Goal: Task Accomplishment & Management: Complete application form

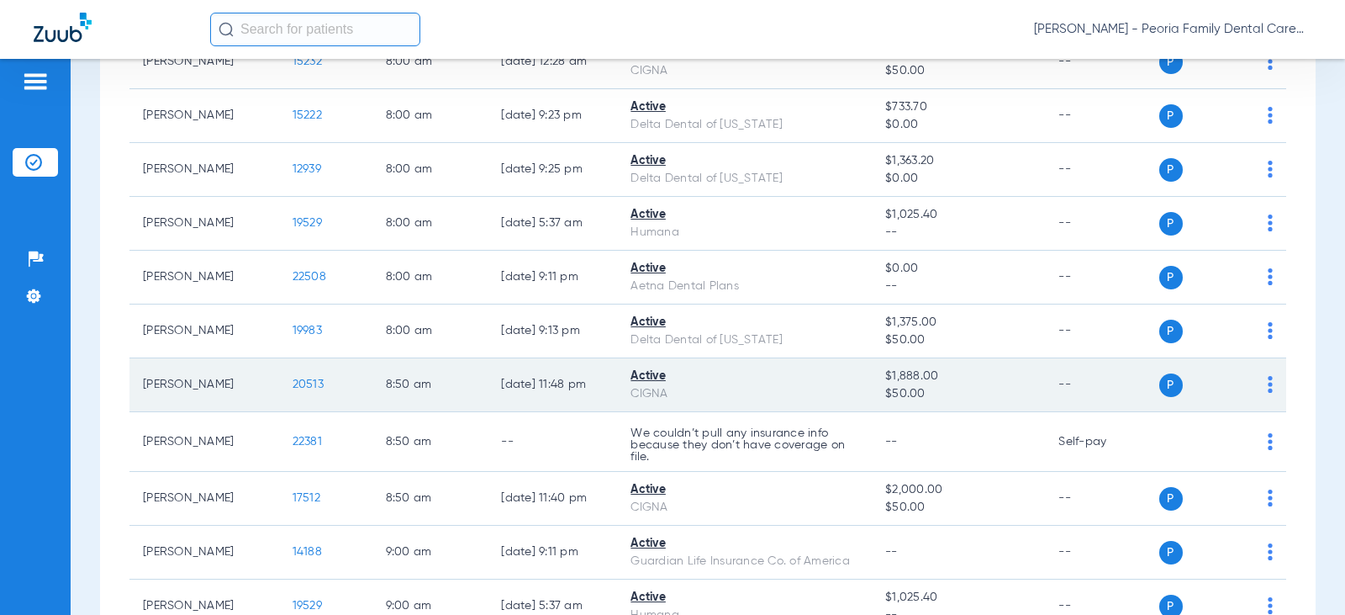
scroll to position [252, 0]
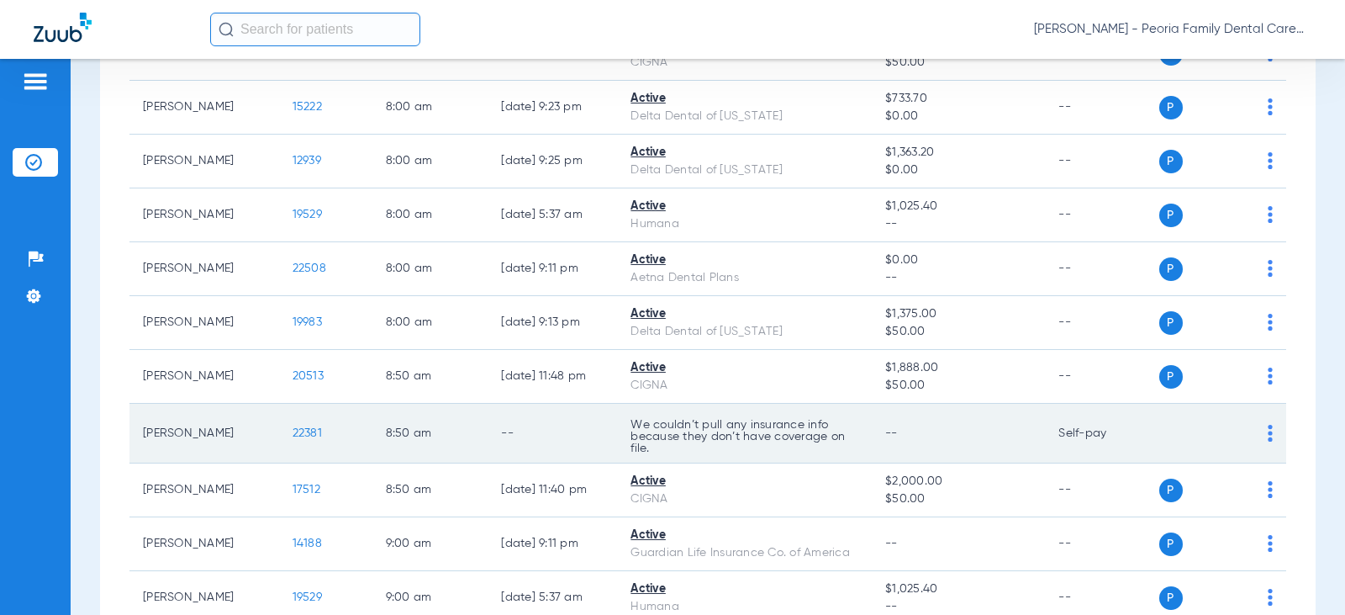
click at [295, 430] on span "22381" at bounding box center [307, 433] width 29 height 12
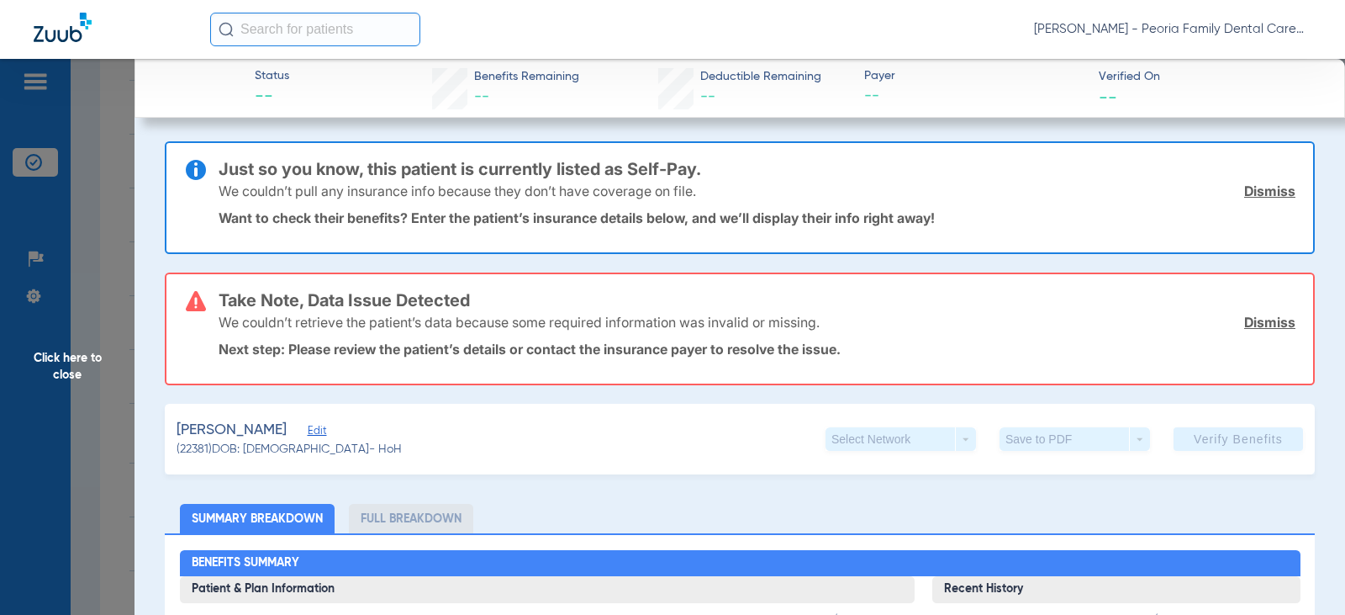
click at [1260, 191] on link "Dismiss" at bounding box center [1269, 190] width 51 height 17
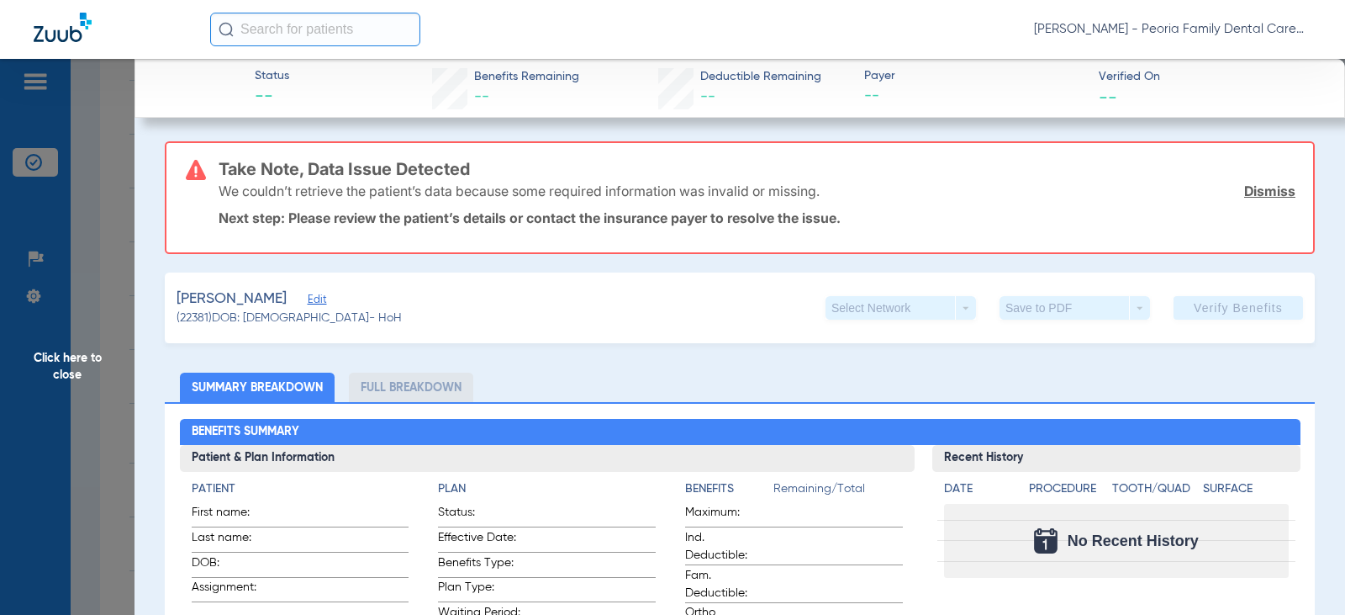
click at [1252, 190] on link "Dismiss" at bounding box center [1269, 190] width 51 height 17
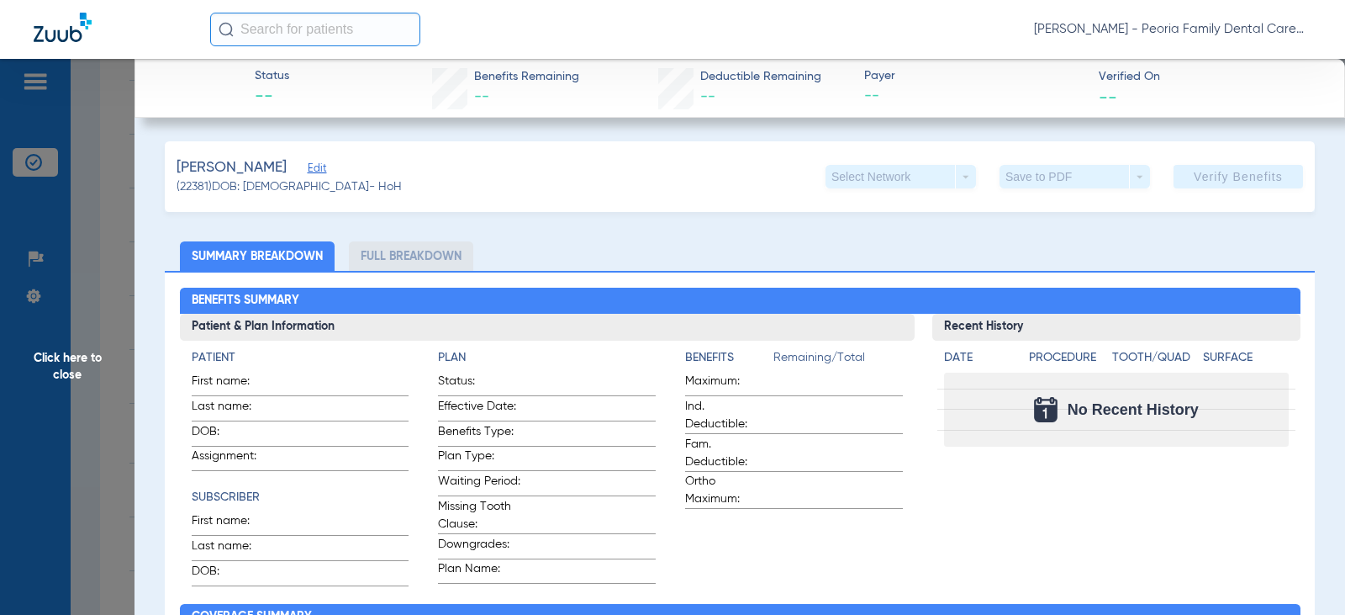
click at [308, 168] on span "Edit" at bounding box center [315, 170] width 15 height 16
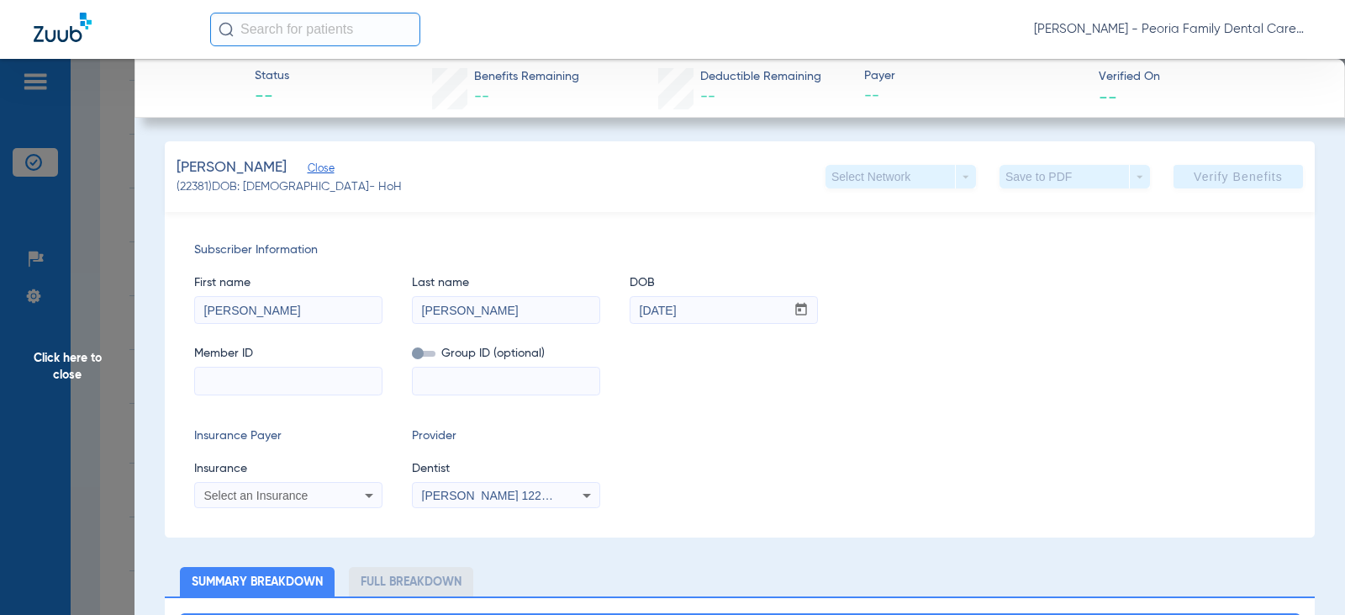
click at [295, 389] on input at bounding box center [288, 380] width 187 height 27
type input "u96967699"
click at [367, 500] on icon at bounding box center [369, 495] width 20 height 20
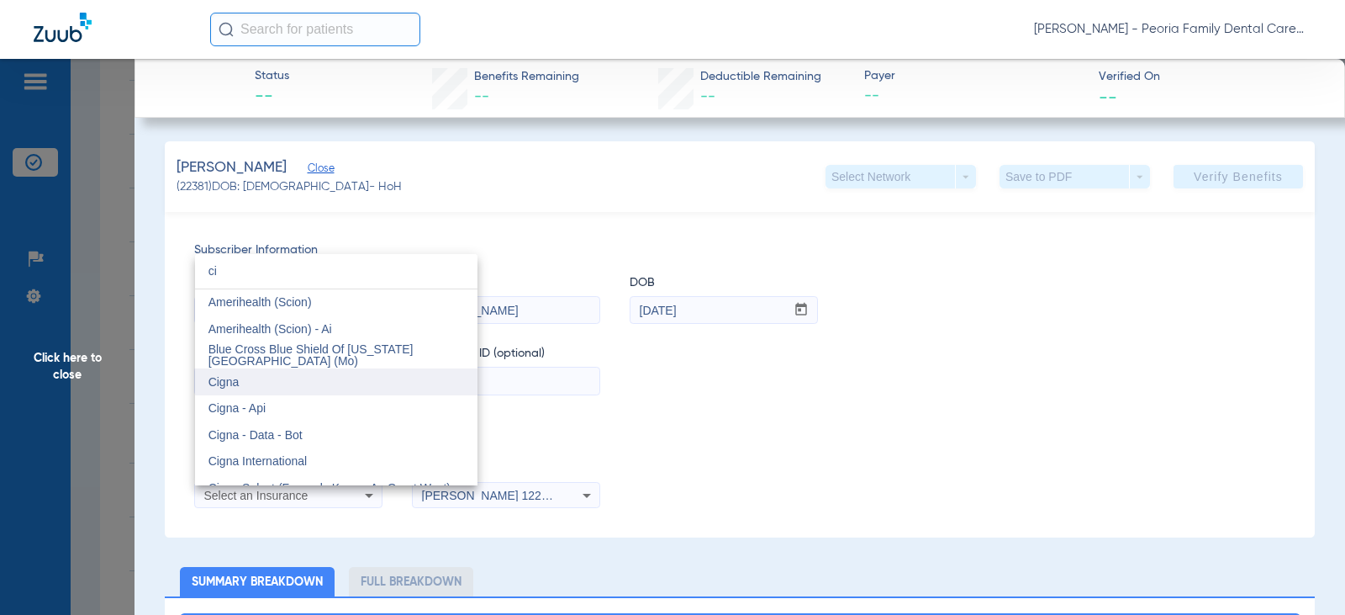
type input "ci"
click at [262, 376] on mat-option "Cigna" at bounding box center [336, 381] width 282 height 27
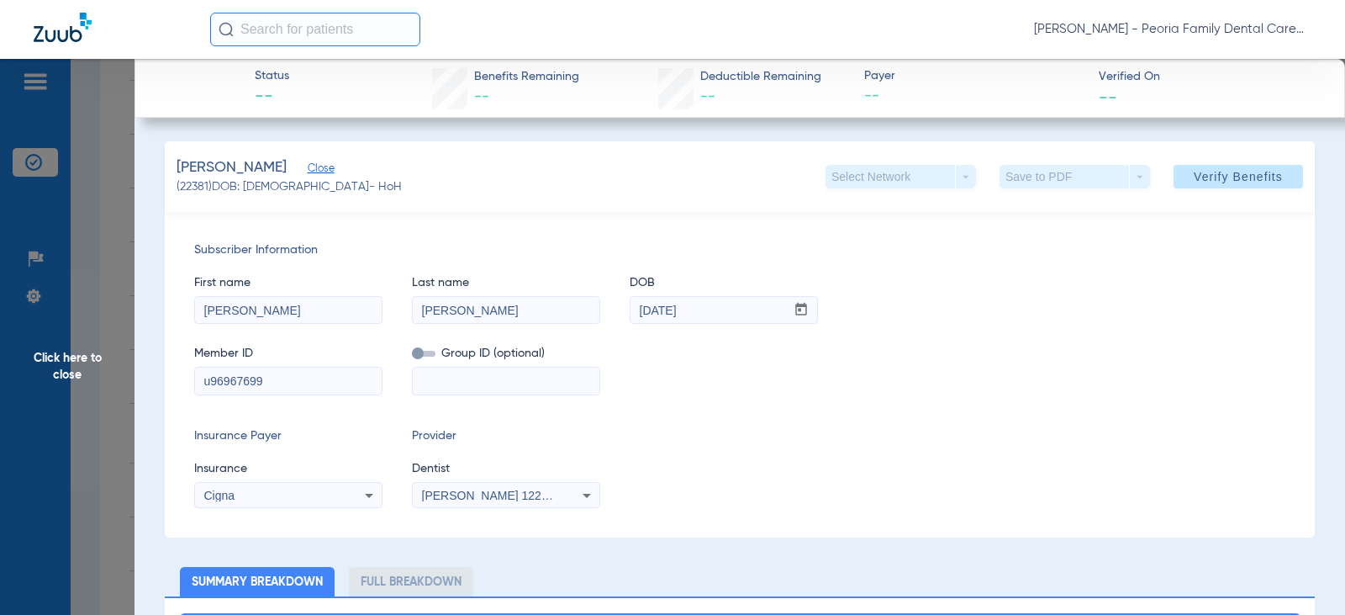
click at [536, 495] on span "[PERSON_NAME] 1225250590" at bounding box center [505, 494] width 166 height 13
type input "bela"
click at [555, 463] on mat-option "[PERSON_NAME] 1790912046" at bounding box center [554, 471] width 282 height 27
click at [612, 435] on div "Insurance Payer Insurance Cigna Provider Dentist [PERSON_NAME] 1790912046" at bounding box center [739, 467] width 1091 height 81
click at [546, 379] on input at bounding box center [506, 380] width 187 height 27
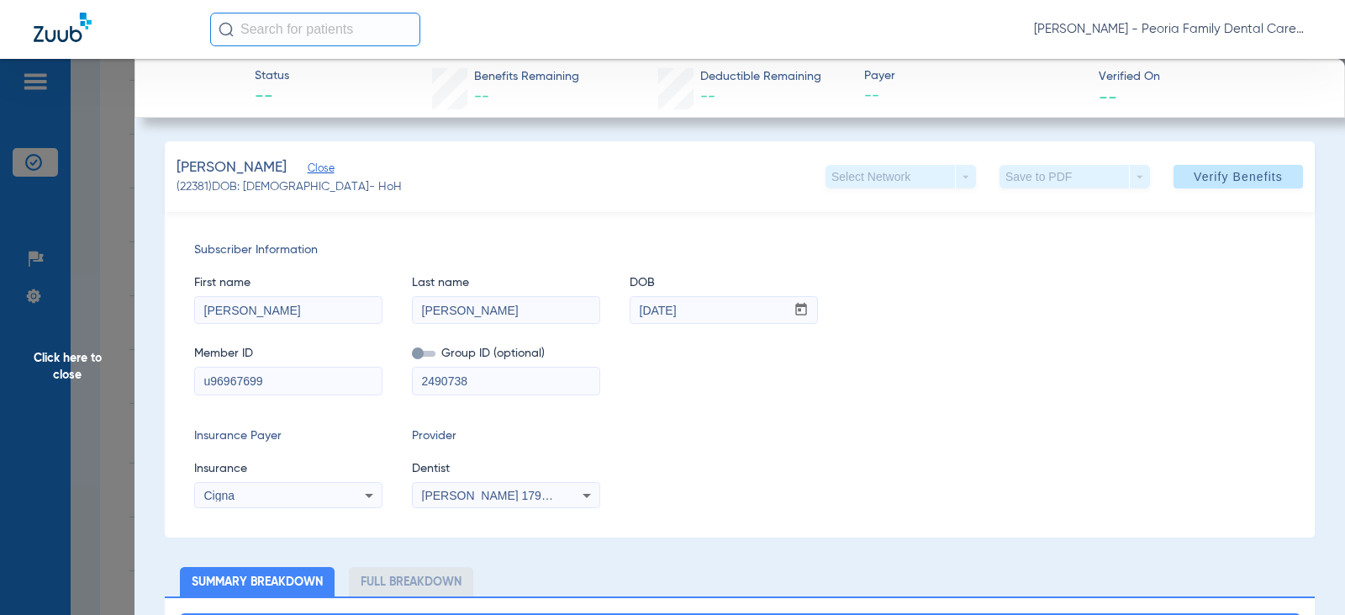
type input "2490738"
click at [851, 405] on div "Subscriber Information First name [PERSON_NAME] Last name [PERSON_NAME] mm / dd…" at bounding box center [740, 374] width 1150 height 325
click at [727, 456] on div "Insurance Payer Insurance Cigna Provider Dentist [PERSON_NAME] 1790912046" at bounding box center [739, 467] width 1091 height 81
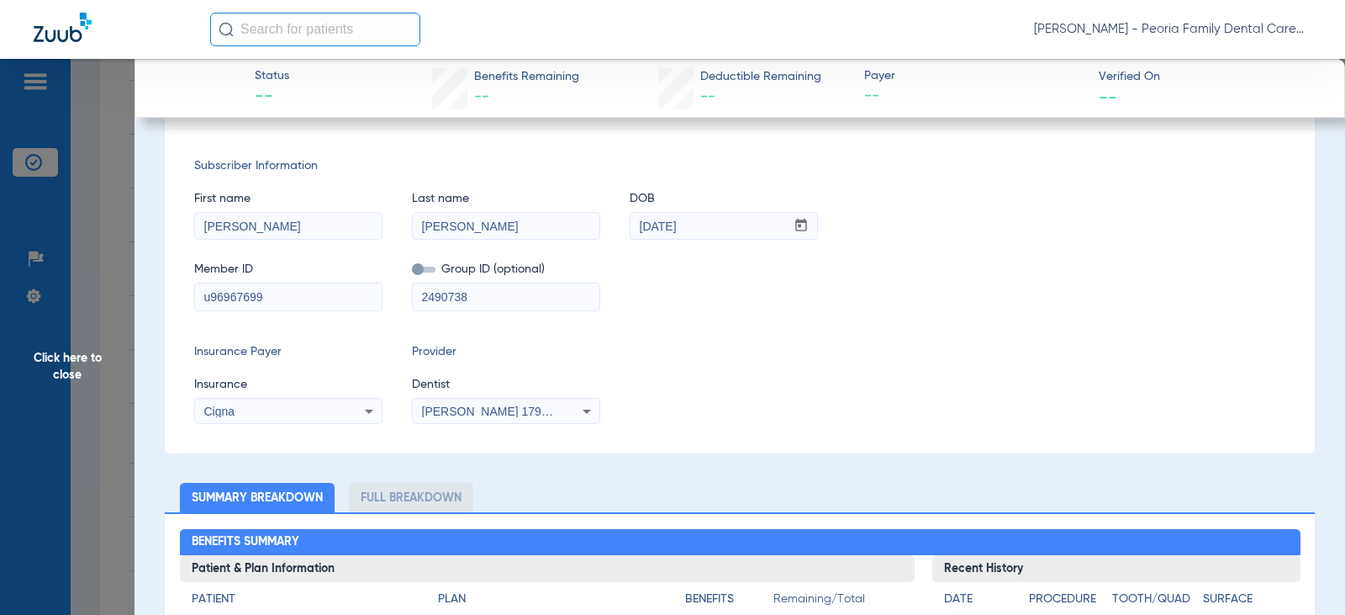
scroll to position [0, 0]
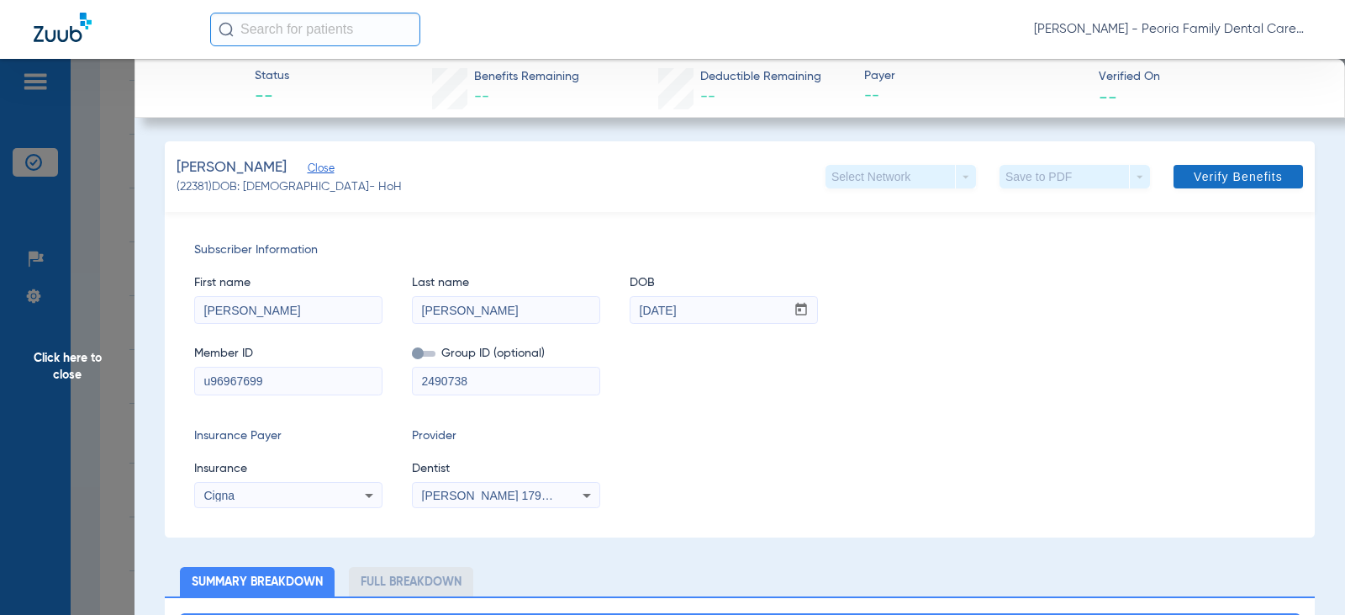
click at [1194, 181] on span "Verify Benefits" at bounding box center [1238, 176] width 89 height 13
click at [85, 358] on span "Click here to close" at bounding box center [67, 366] width 135 height 615
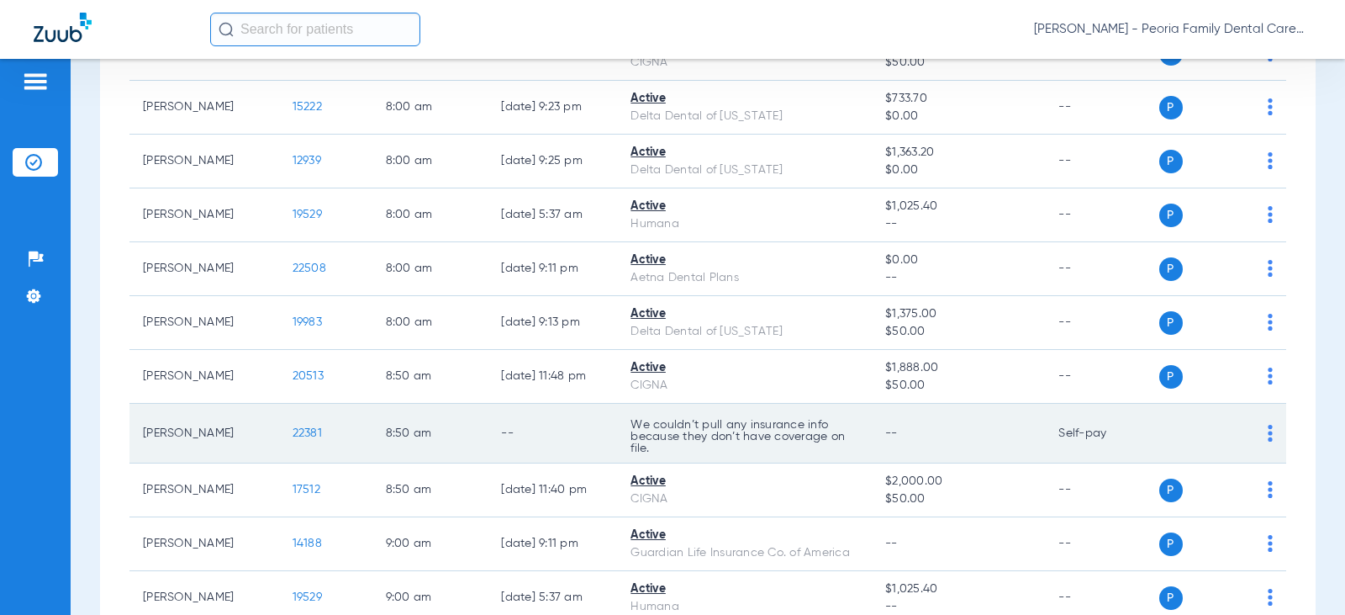
click at [293, 432] on span "22381" at bounding box center [307, 433] width 29 height 12
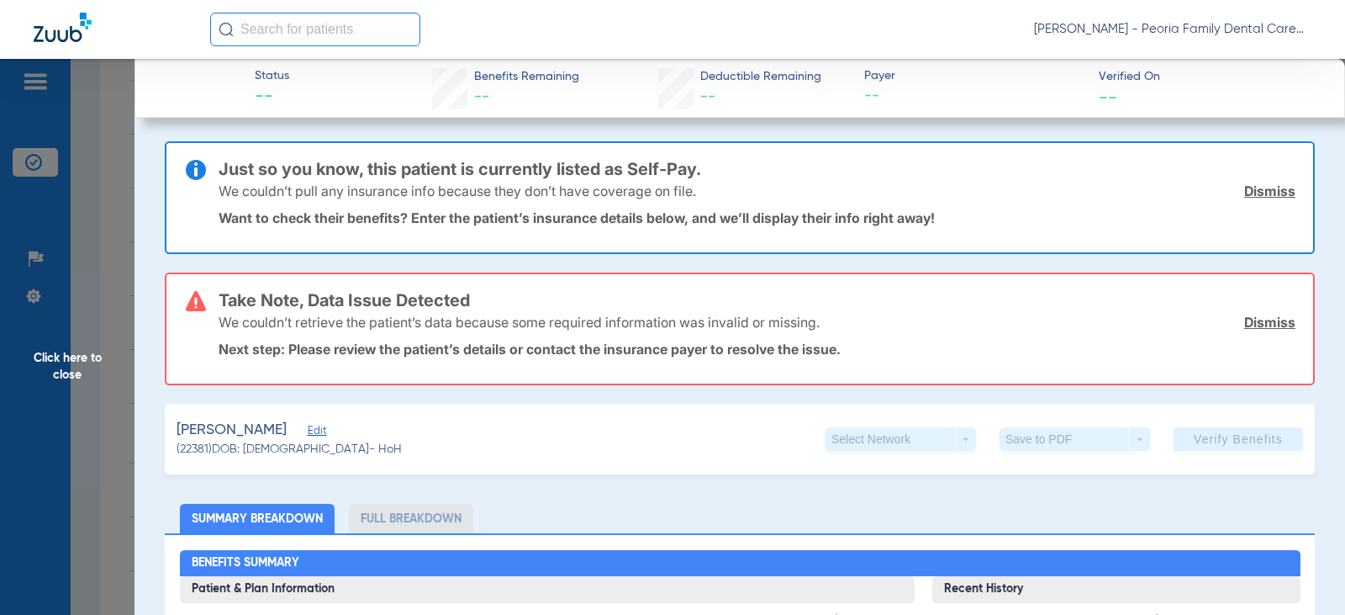
click at [1254, 319] on link "Dismiss" at bounding box center [1269, 322] width 51 height 17
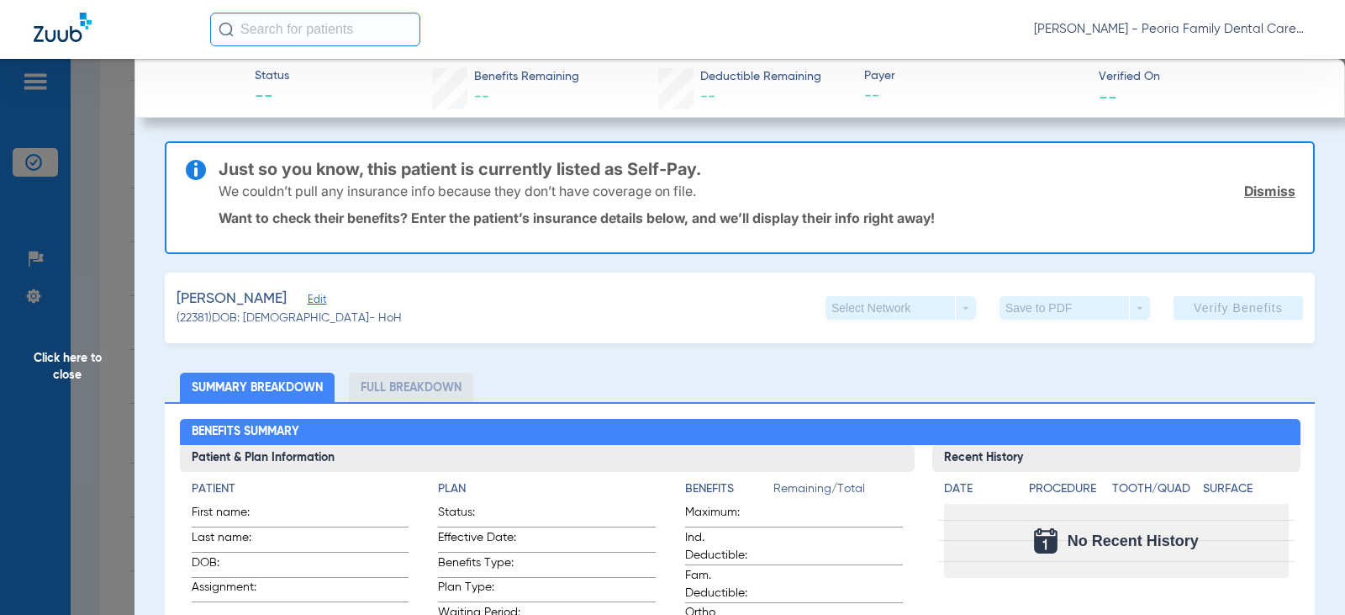
click at [1264, 187] on link "Dismiss" at bounding box center [1269, 190] width 51 height 17
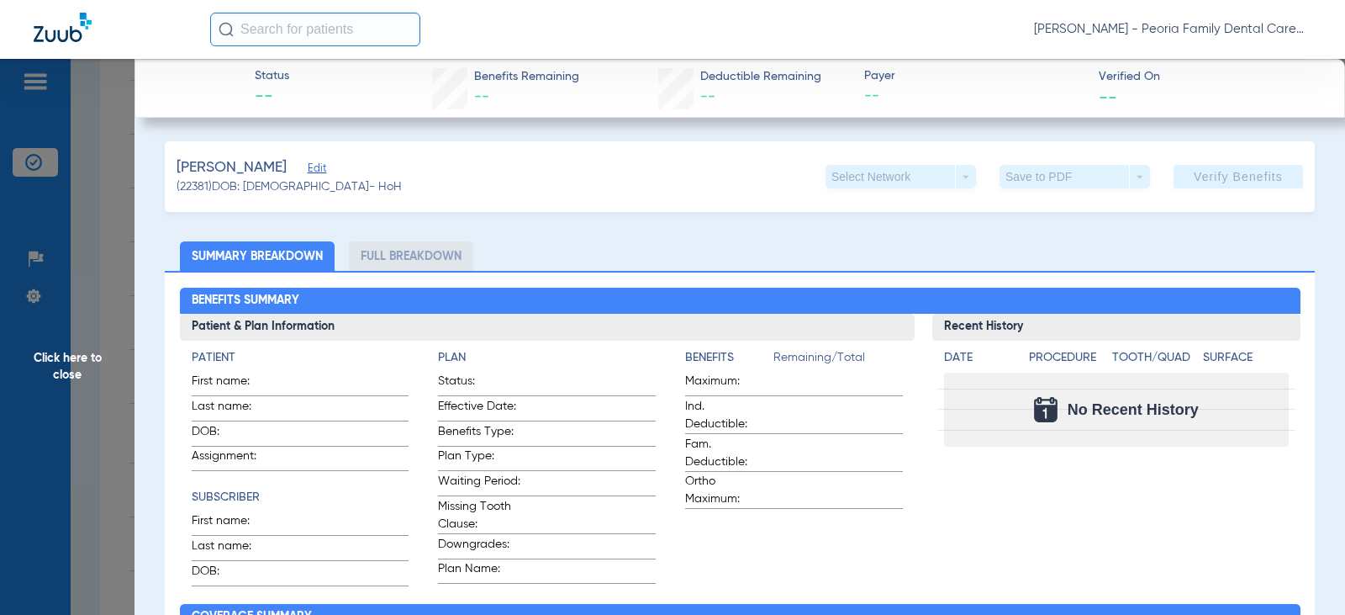
click at [308, 170] on span "Edit" at bounding box center [315, 170] width 15 height 16
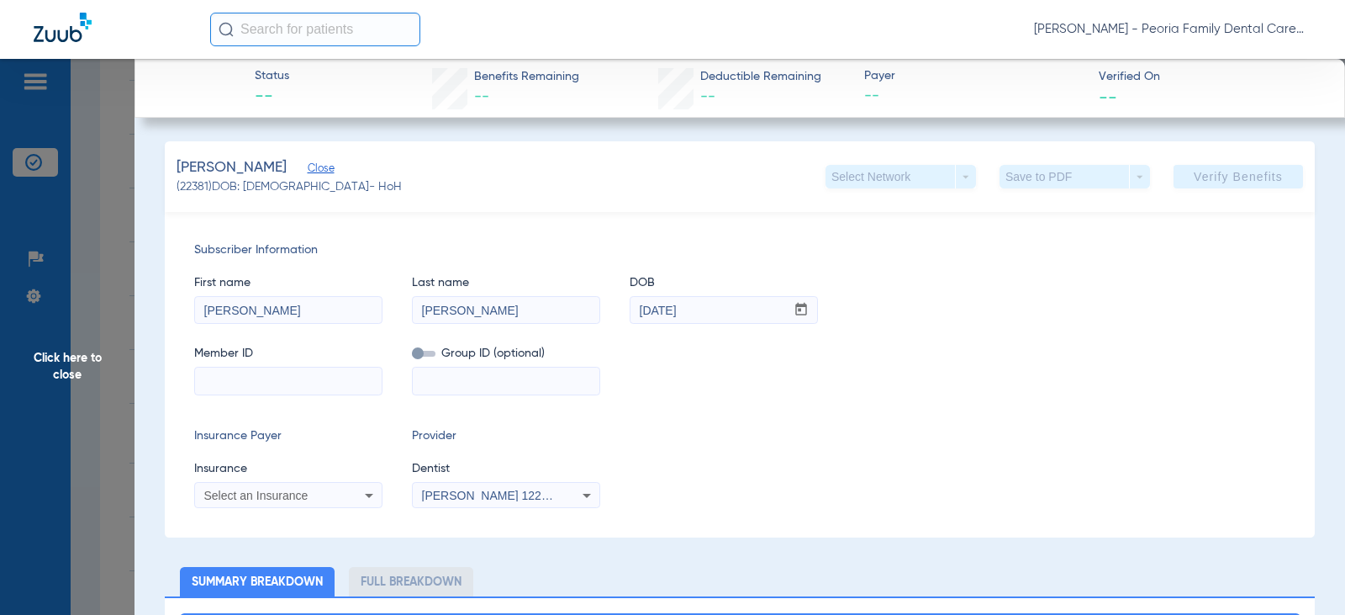
click at [262, 376] on input at bounding box center [288, 380] width 187 height 27
type input "u96967699"
click at [274, 492] on span "Select an Insurance" at bounding box center [256, 494] width 104 height 13
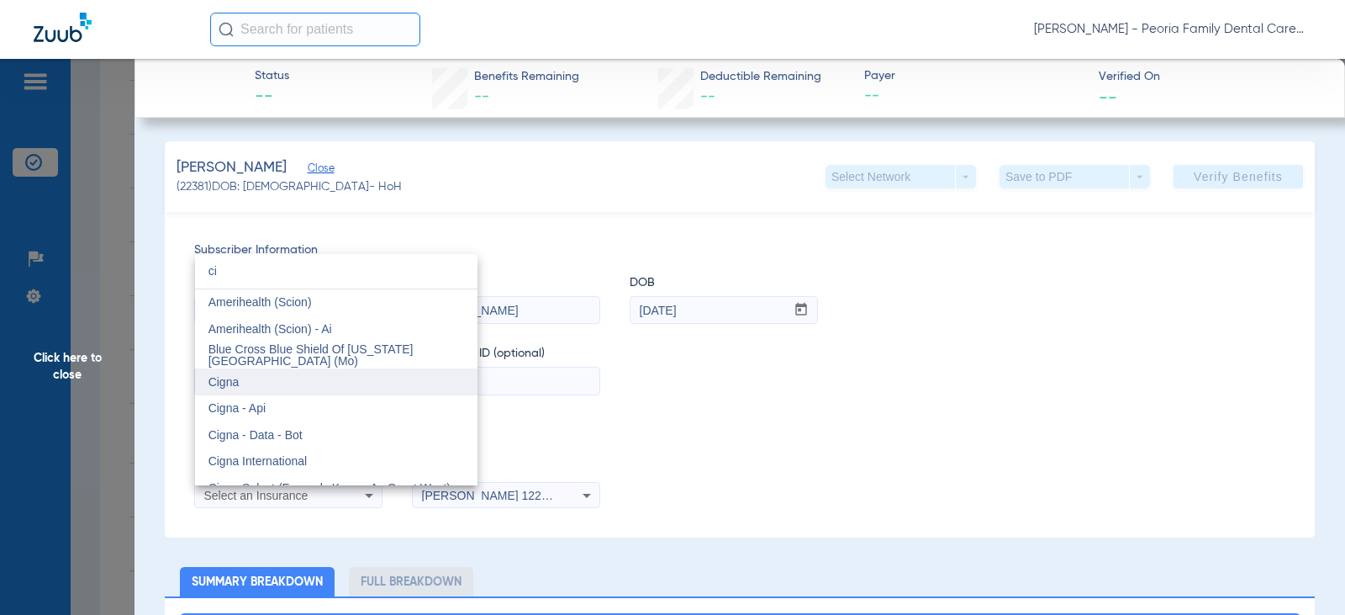
type input "ci"
click at [248, 378] on mat-option "Cigna" at bounding box center [336, 381] width 282 height 27
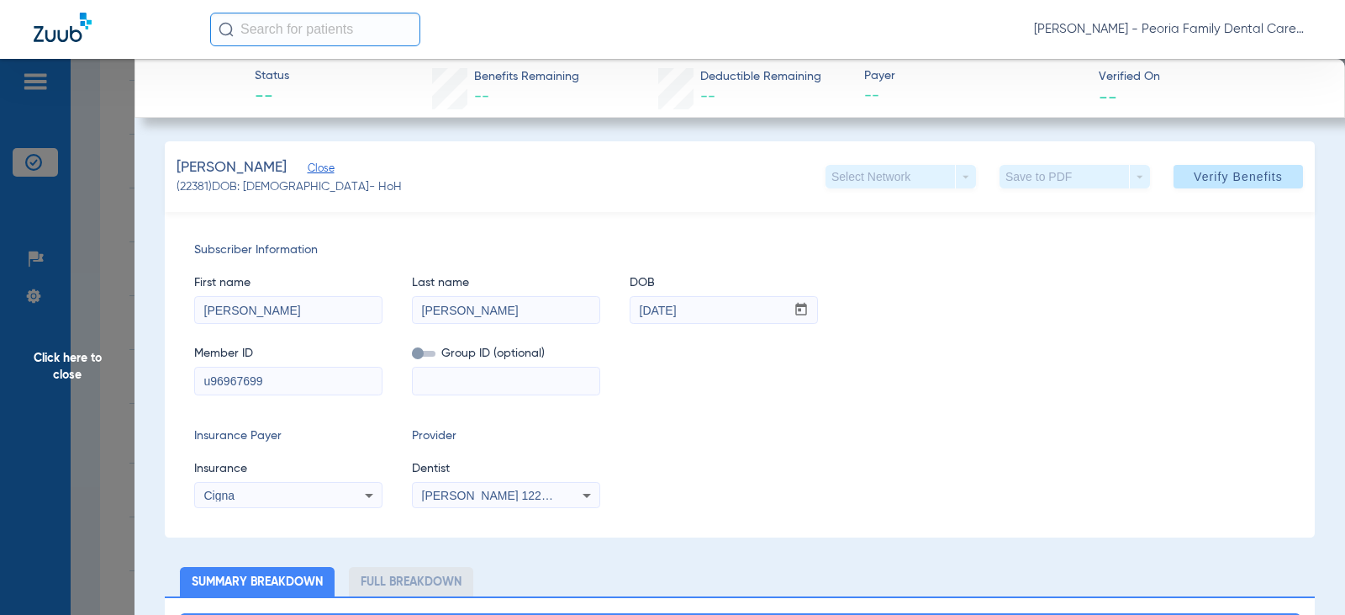
click at [497, 493] on span "[PERSON_NAME] 1225250590" at bounding box center [505, 494] width 166 height 13
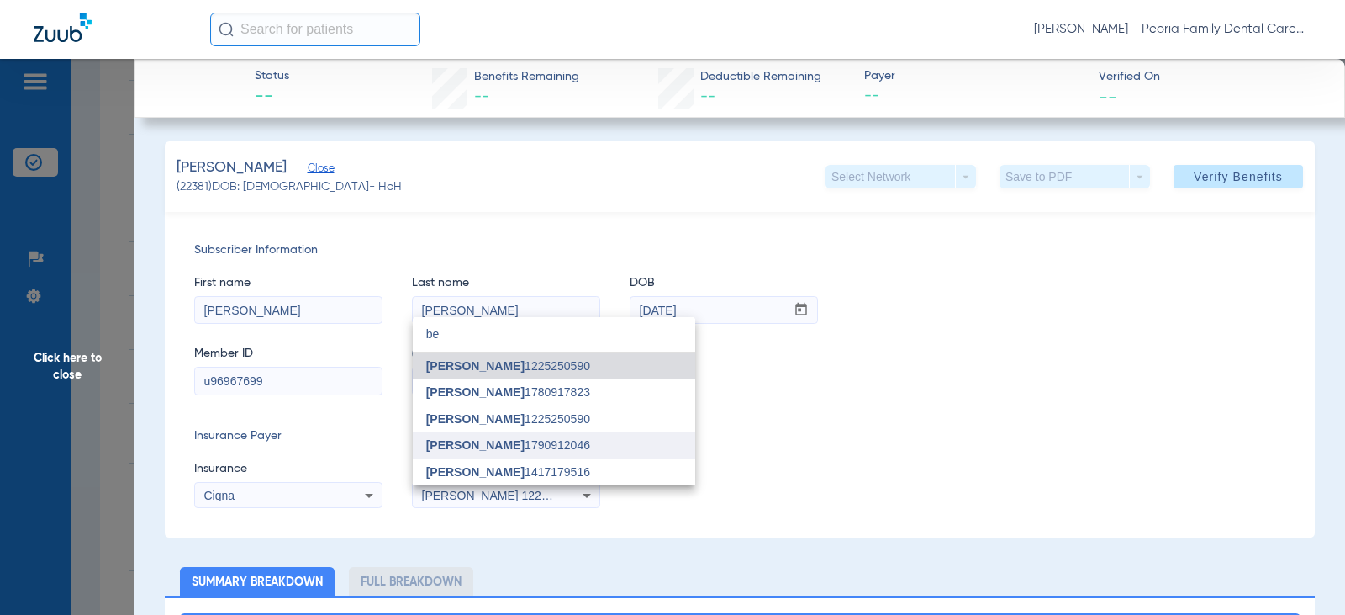
type input "be"
click at [498, 437] on mat-option "[PERSON_NAME] 1790912046" at bounding box center [554, 445] width 282 height 27
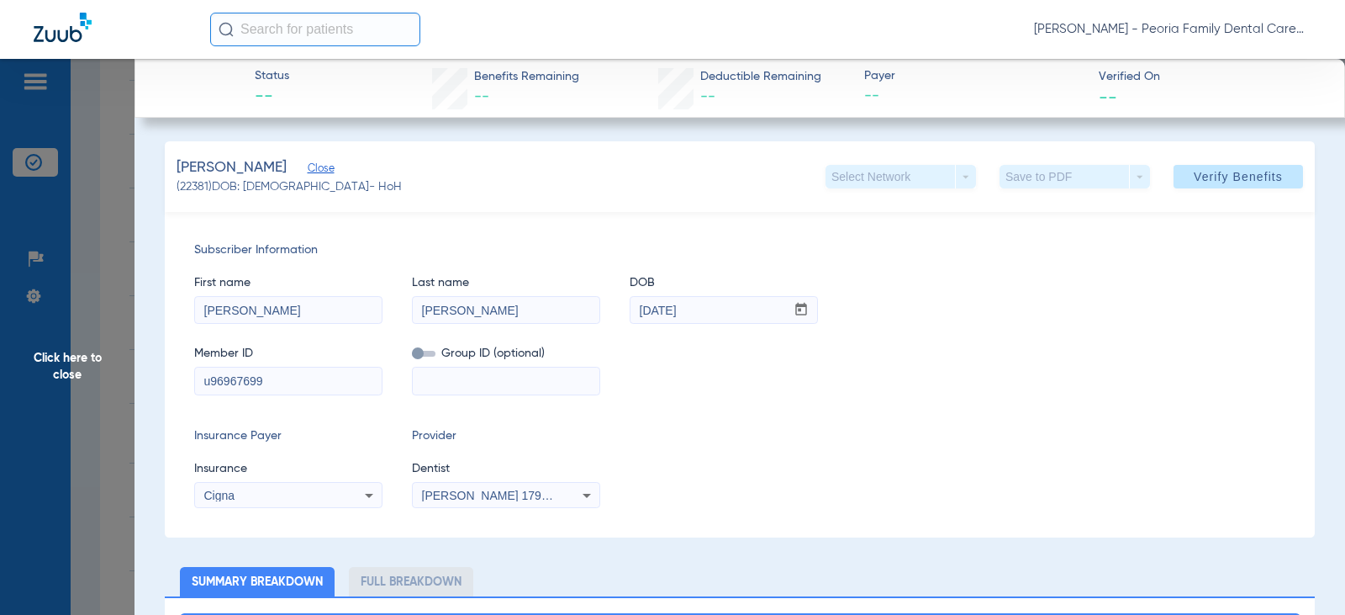
click at [499, 374] on input at bounding box center [506, 380] width 187 height 27
type input "2490738"
click at [667, 453] on div "Insurance Payer Insurance Cigna Provider Dentist [PERSON_NAME] 1790912046" at bounding box center [739, 467] width 1091 height 81
click at [1234, 170] on span "Verify Benefits" at bounding box center [1238, 176] width 89 height 13
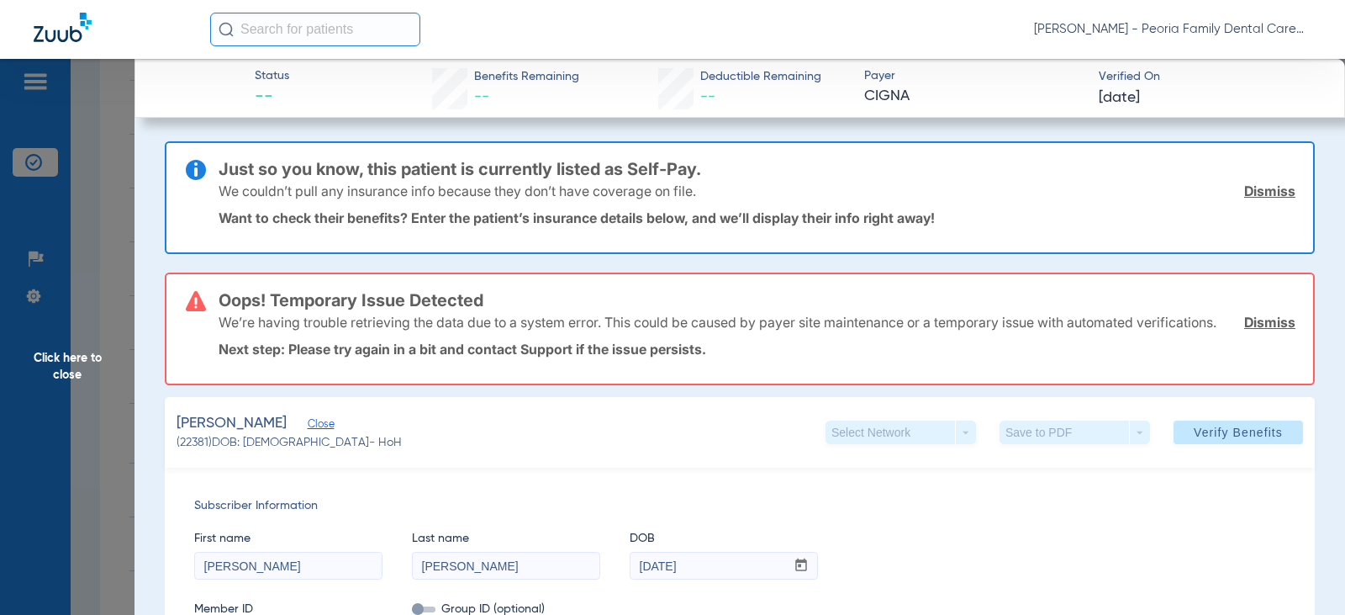
click at [1250, 328] on link "Dismiss" at bounding box center [1269, 322] width 51 height 17
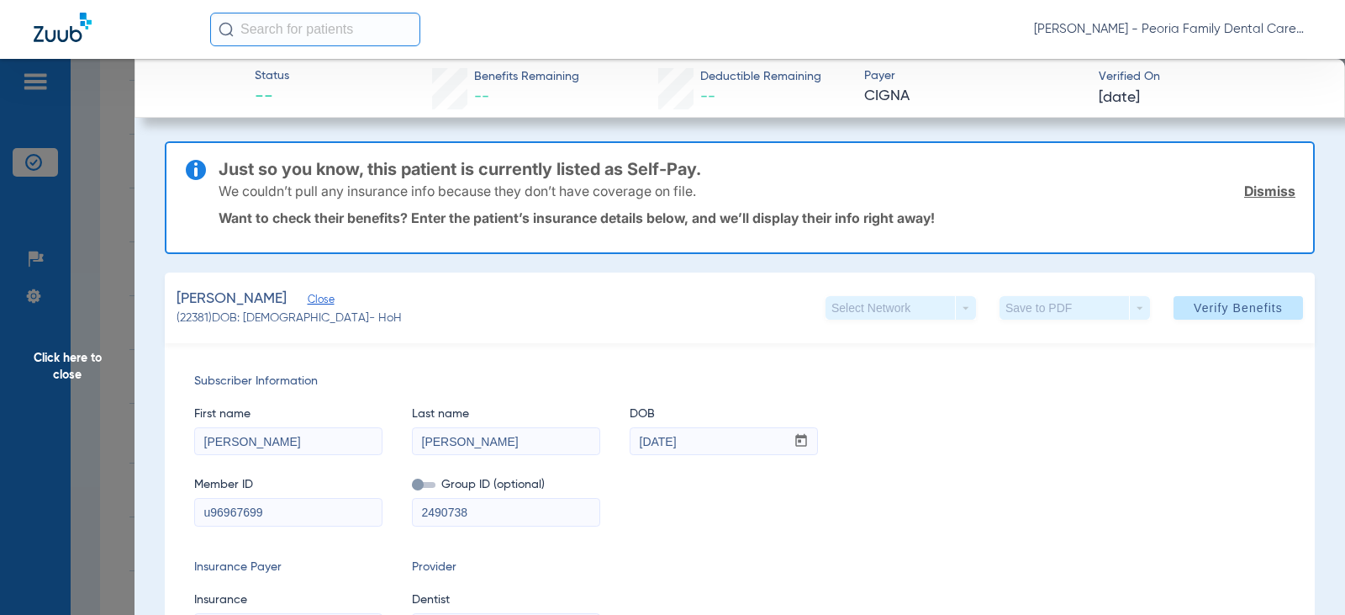
click at [1254, 191] on link "Dismiss" at bounding box center [1269, 190] width 51 height 17
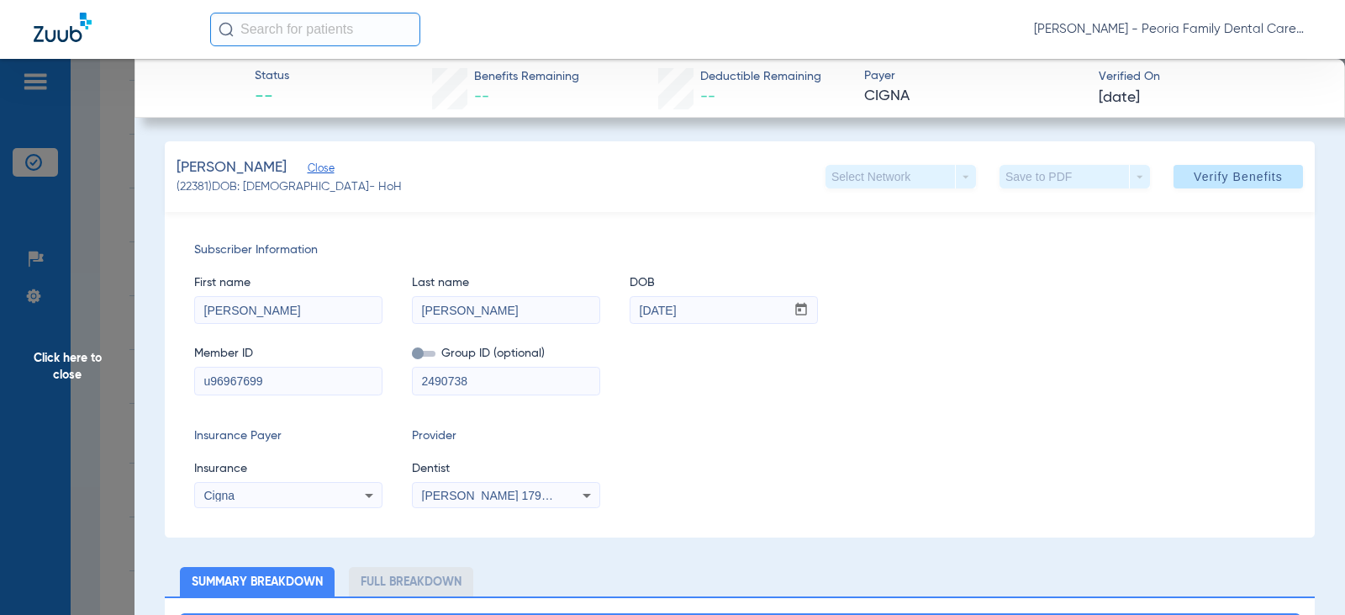
click at [82, 364] on span "Click here to close" at bounding box center [67, 366] width 135 height 615
